Goal: Task Accomplishment & Management: Manage account settings

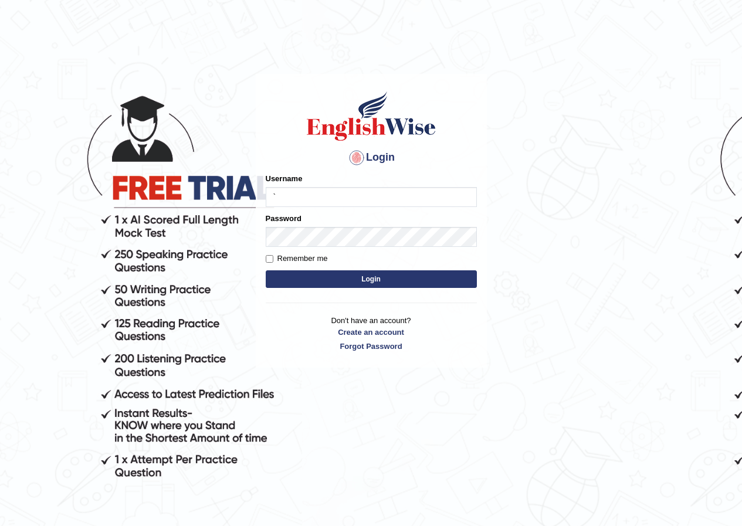
type input "`"
